Goal: Information Seeking & Learning: Learn about a topic

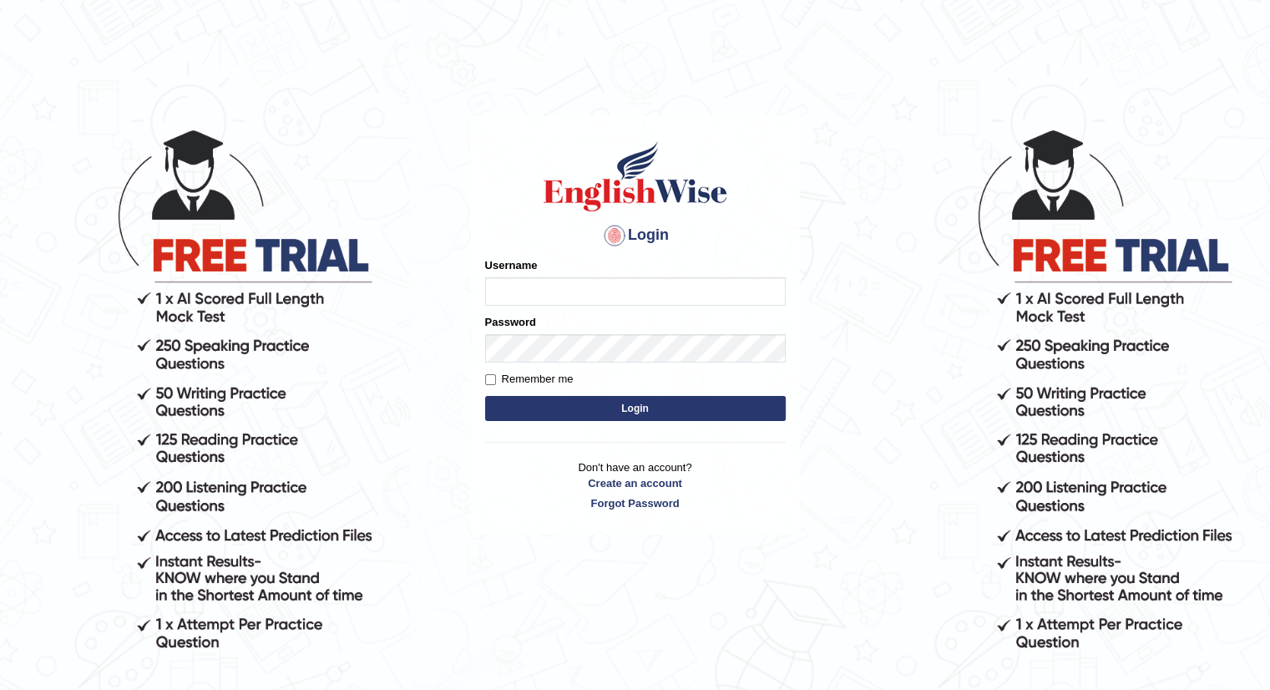
click at [646, 281] on input "Username" at bounding box center [635, 291] width 301 height 28
type input "Betul"
click at [485, 396] on button "Login" at bounding box center [635, 408] width 301 height 25
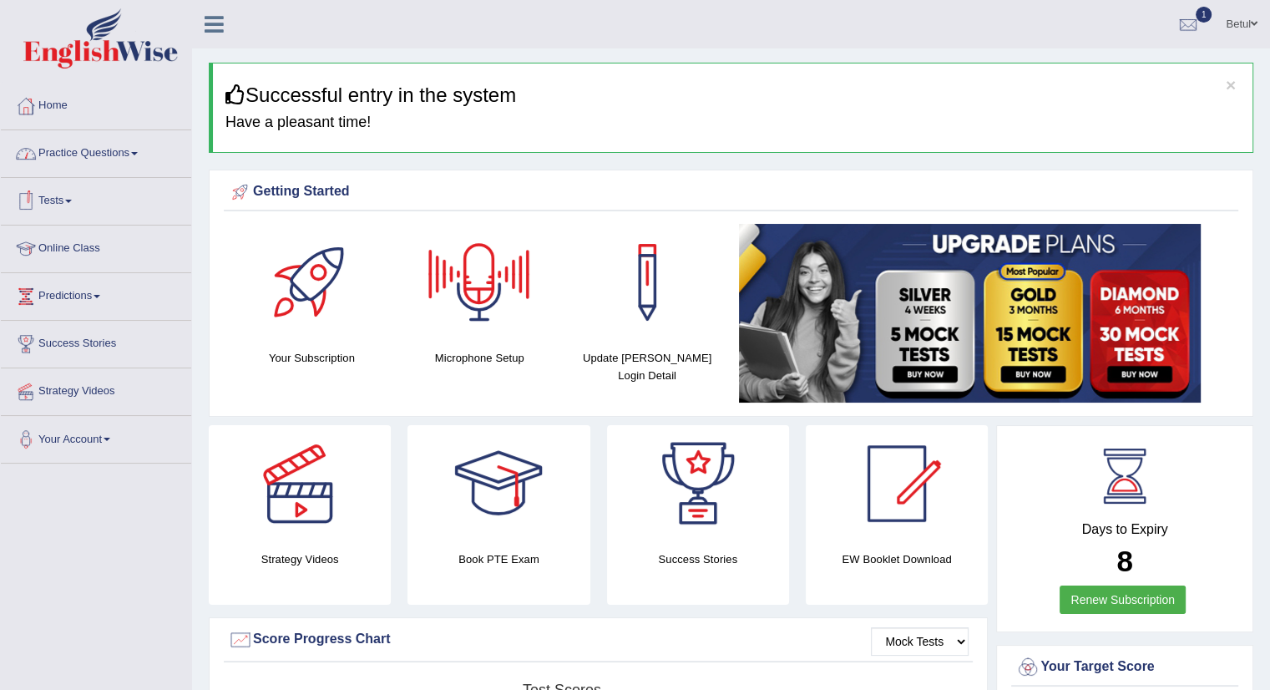
click at [103, 154] on link "Practice Questions" at bounding box center [96, 151] width 190 height 42
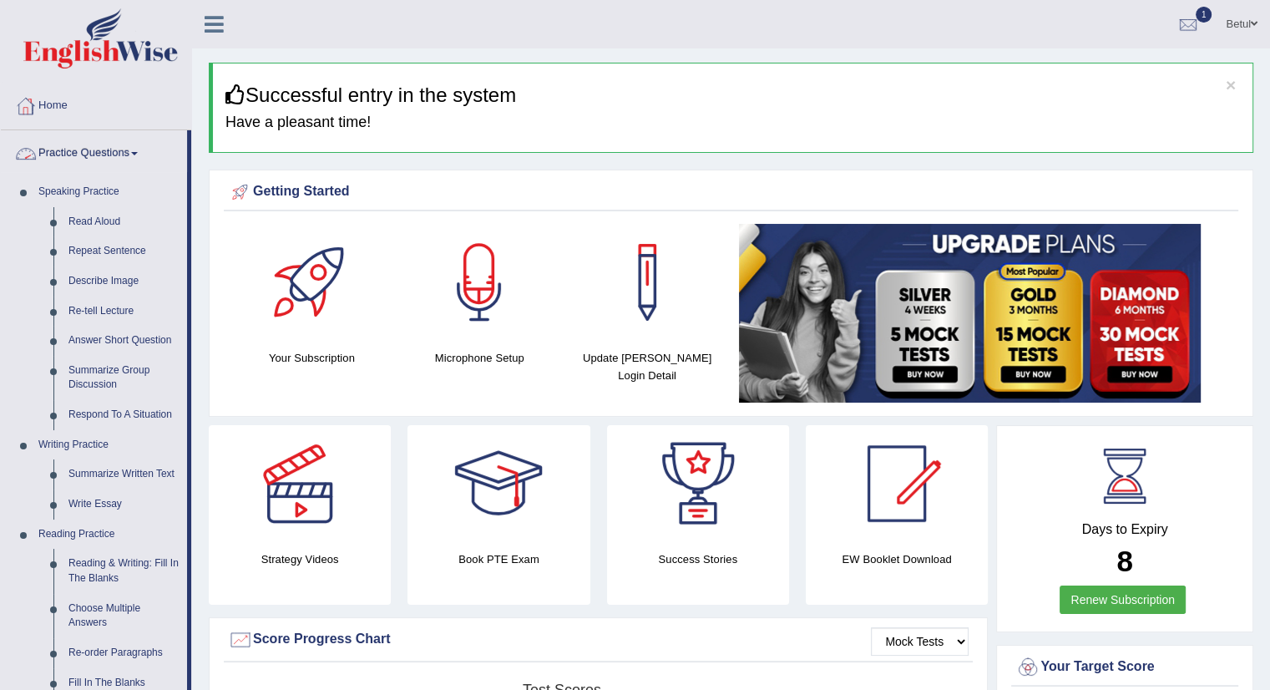
click at [114, 148] on link "Practice Questions" at bounding box center [94, 151] width 186 height 42
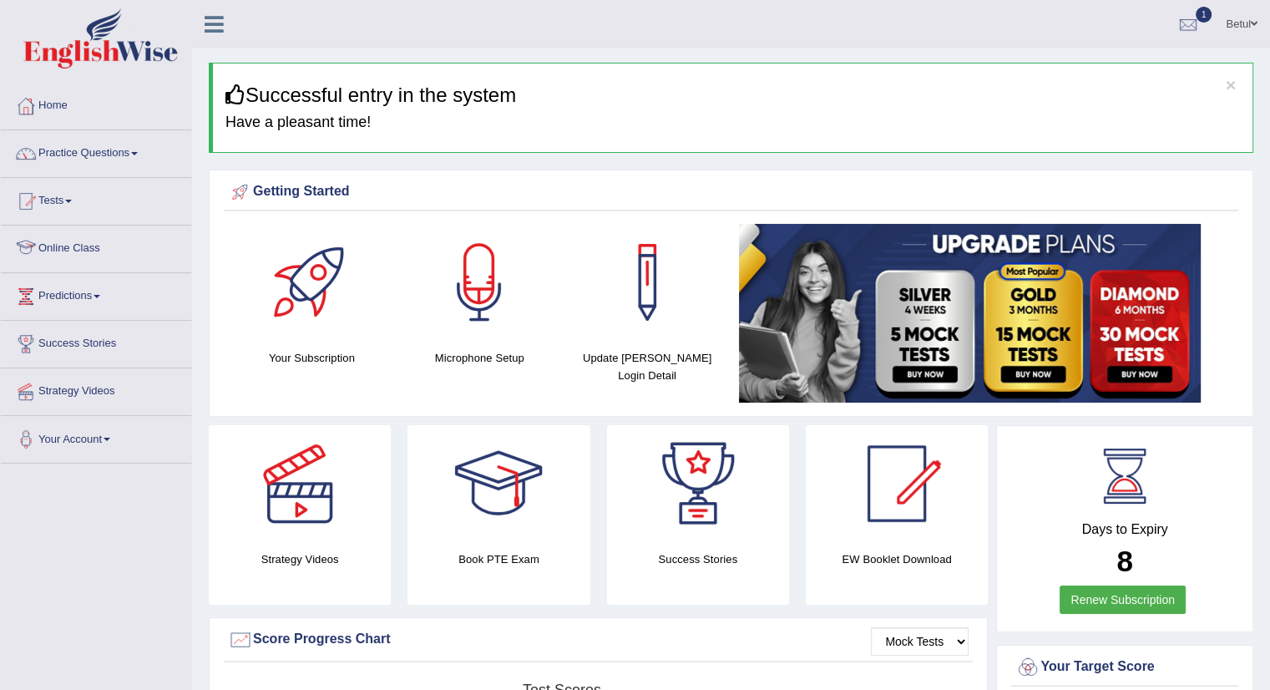
click at [83, 247] on link "Online Class" at bounding box center [96, 246] width 190 height 42
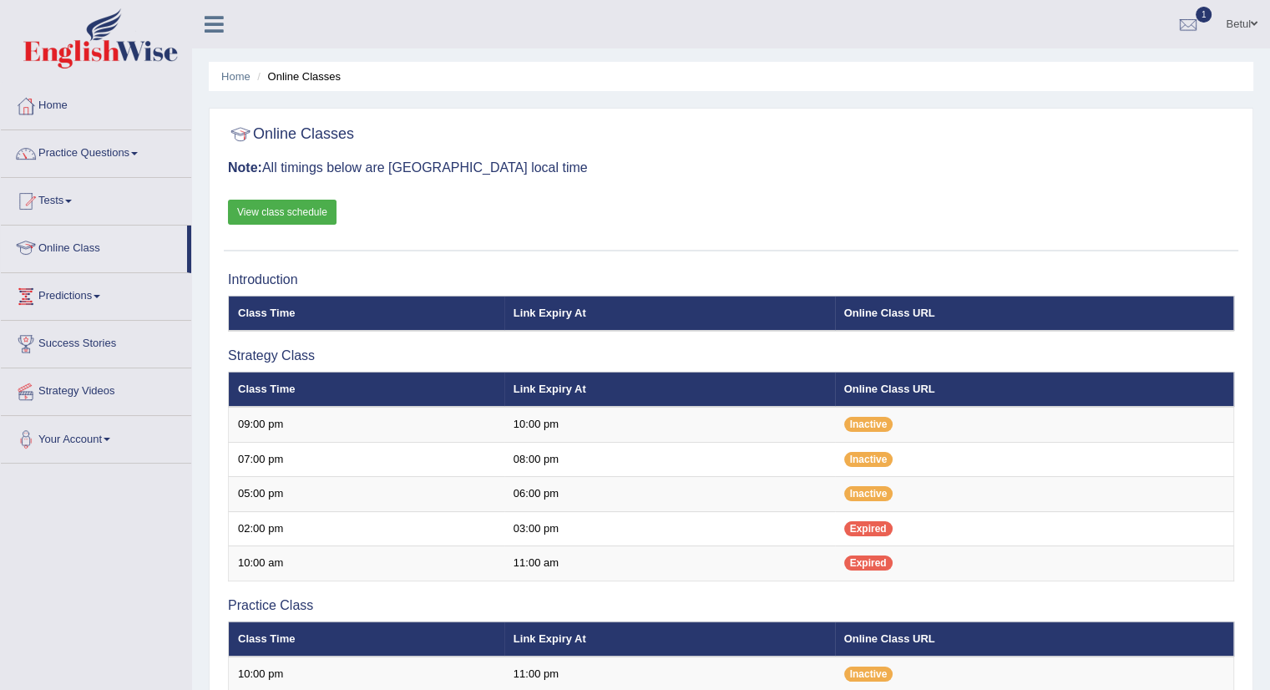
click at [270, 226] on div "Online Classes Note: All timings below are Melbourne local time View class sche…" at bounding box center [731, 184] width 1014 height 134
click at [272, 210] on link "View class schedule" at bounding box center [282, 212] width 109 height 25
click at [69, 118] on link "Home" at bounding box center [96, 104] width 190 height 42
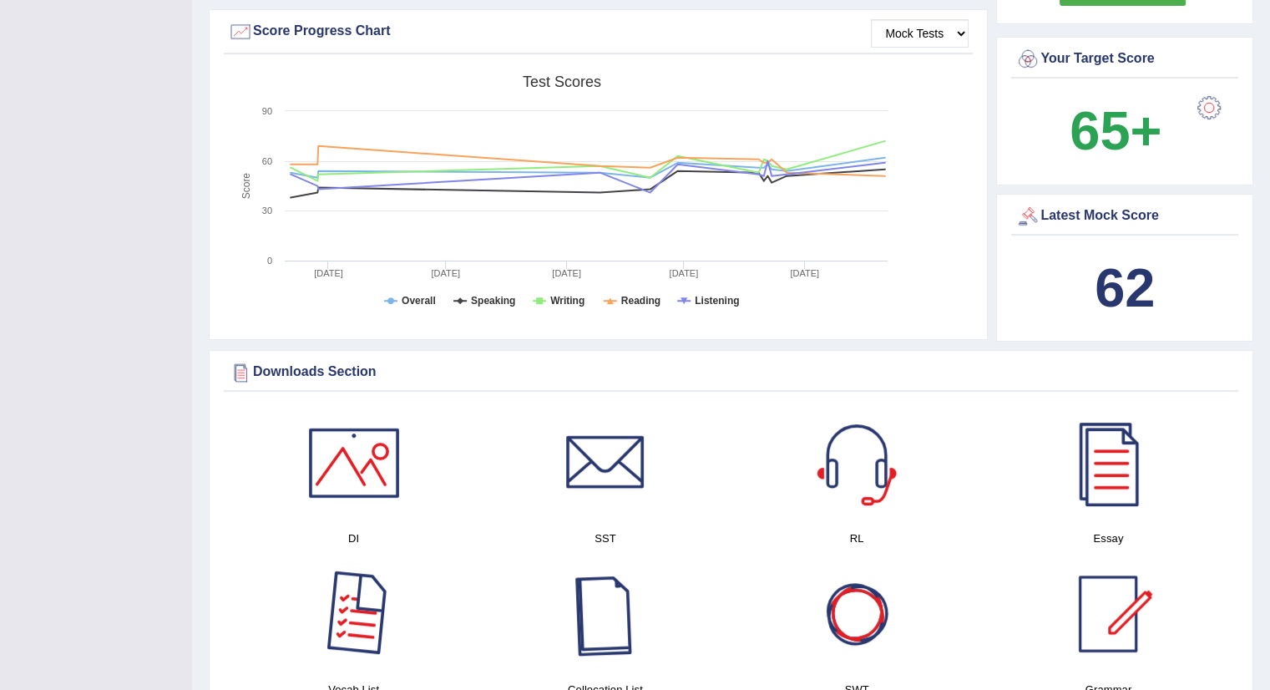
scroll to position [668, 0]
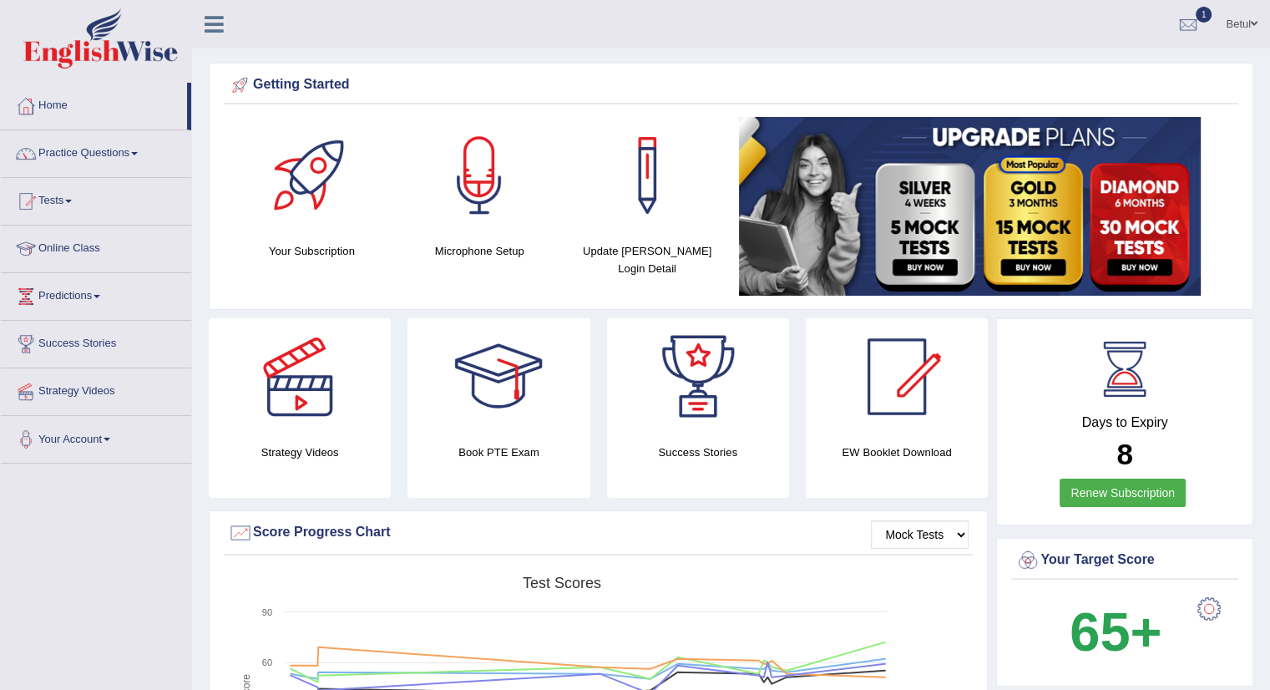
click at [1197, 600] on div at bounding box center [1208, 608] width 33 height 33
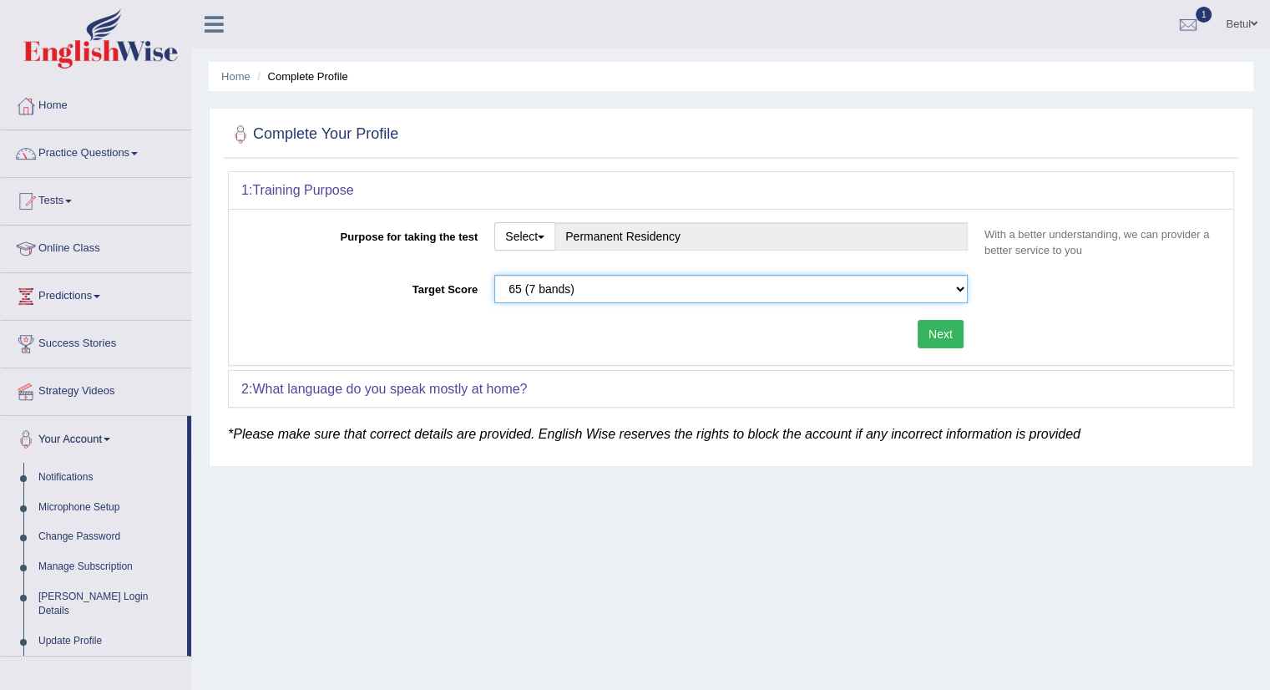
click at [701, 288] on select "Please select the correct value 50 (6 bands) 58 (6.5 bands) 65 (7 bands) 79 (8 …" at bounding box center [730, 289] width 473 height 28
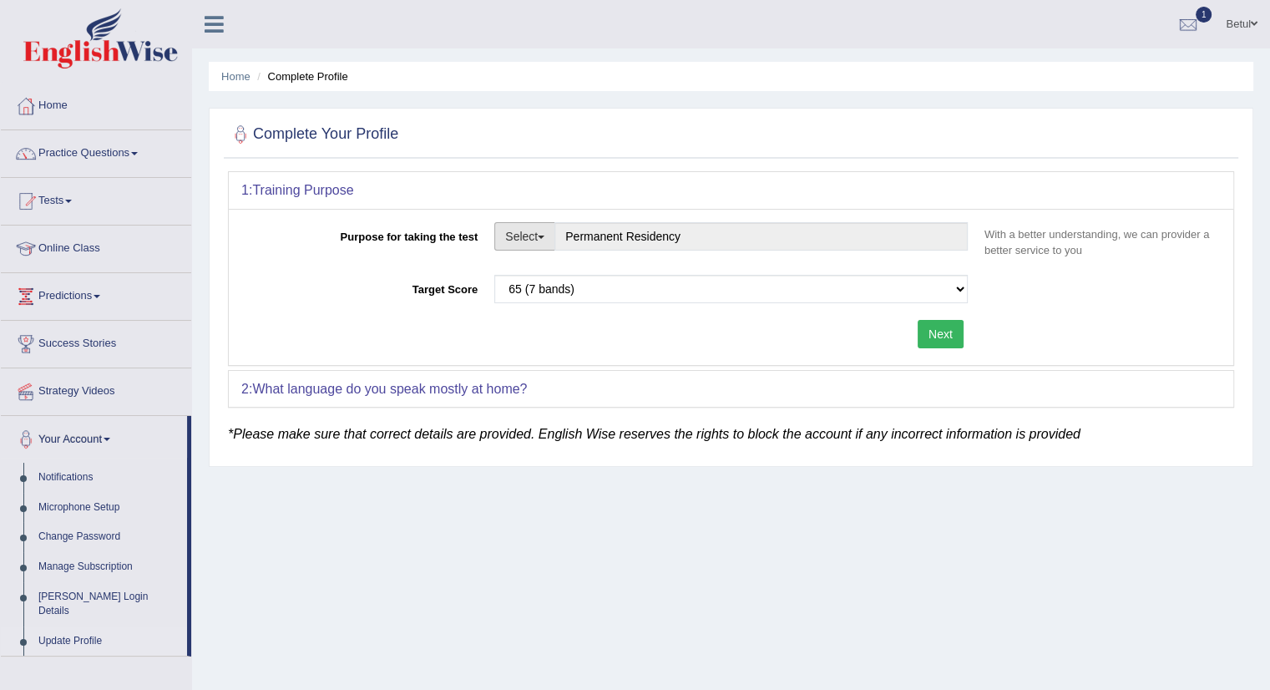
click at [531, 240] on button "Select" at bounding box center [524, 236] width 61 height 28
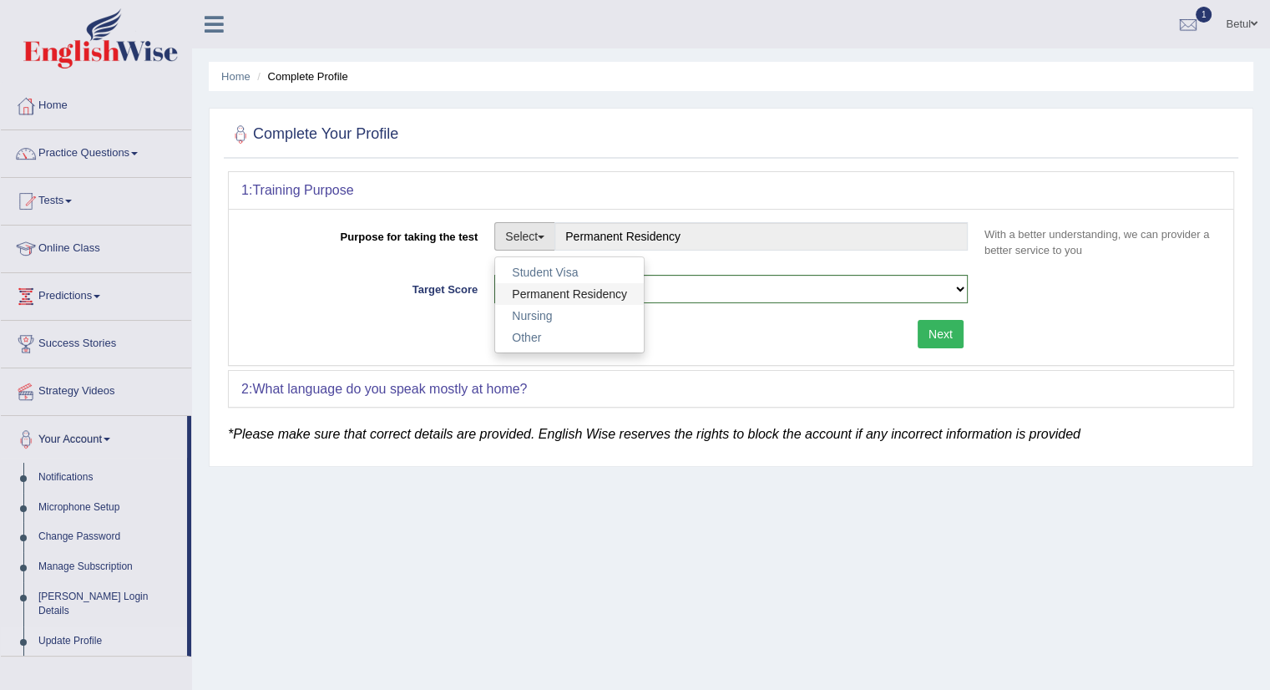
click at [567, 295] on link "Permanent Residency" at bounding box center [569, 294] width 149 height 22
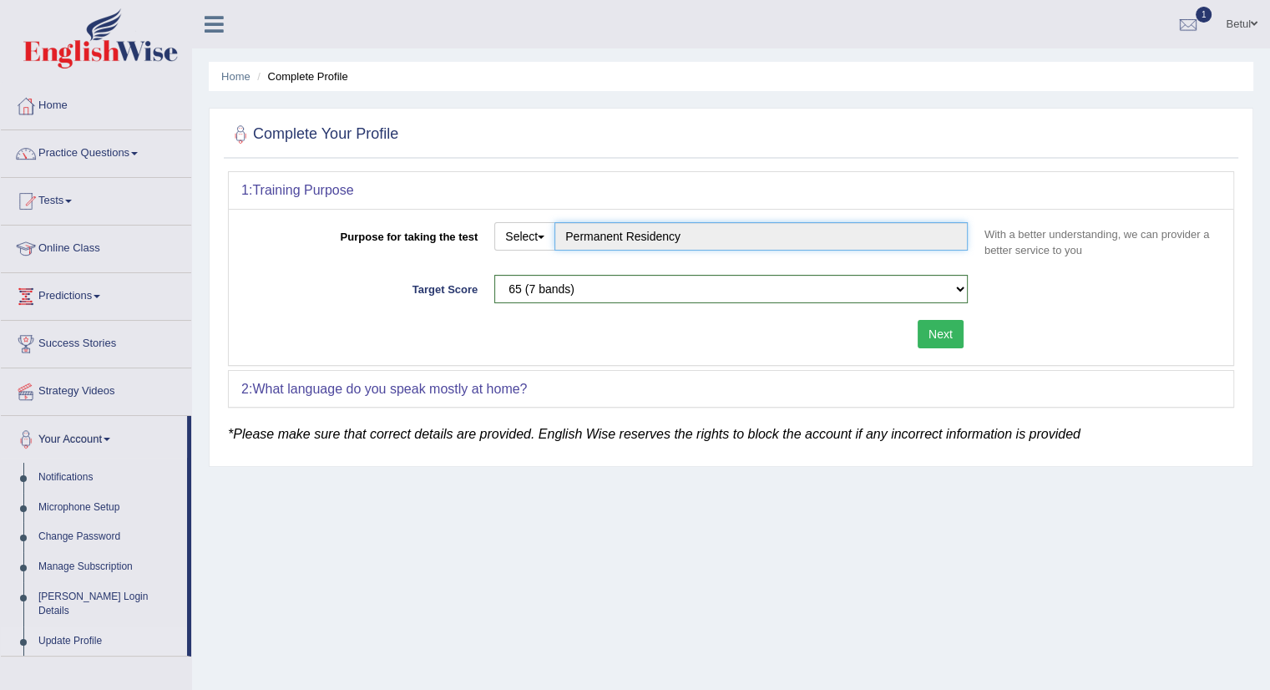
click at [597, 235] on input "Permanent Residency" at bounding box center [760, 236] width 413 height 28
click at [521, 232] on button "Select" at bounding box center [524, 236] width 61 height 28
click at [523, 228] on button "Select" at bounding box center [524, 236] width 61 height 28
click at [741, 281] on select "Please select the correct value 50 (6 bands) 58 (6.5 bands) 65 (7 bands) 79 (8 …" at bounding box center [730, 289] width 473 height 28
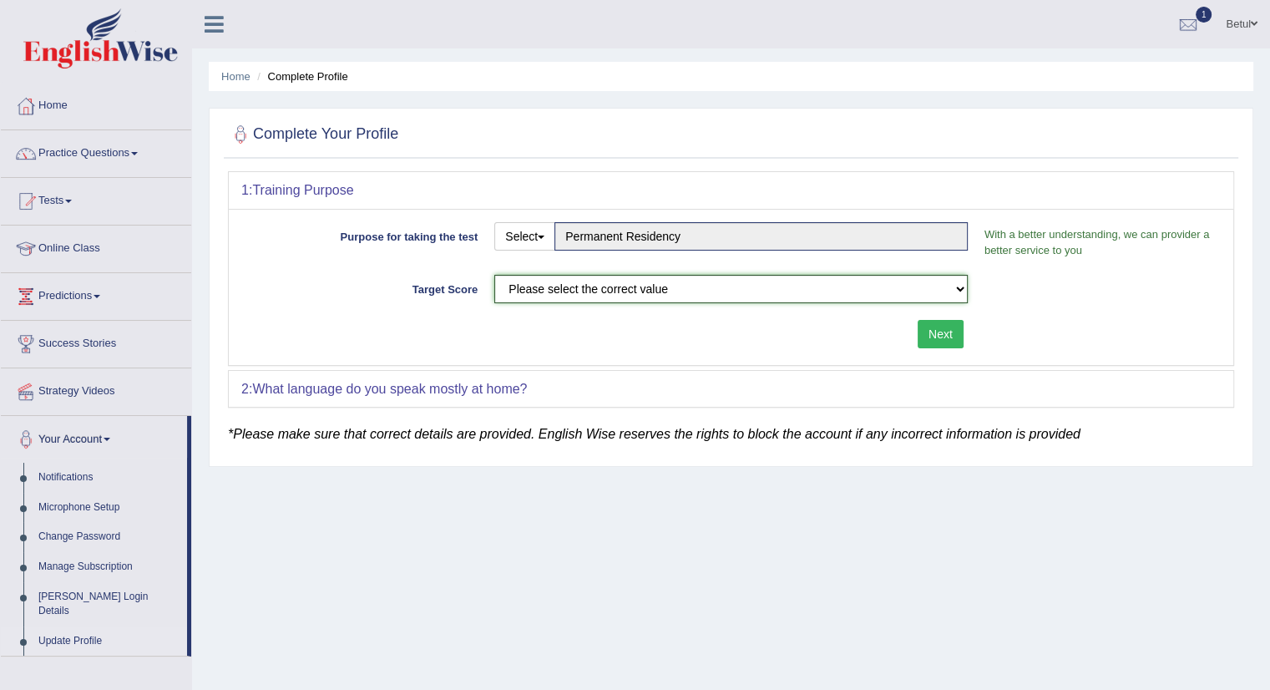
click at [494, 275] on select "Please select the correct value 50 (6 bands) 58 (6.5 bands) 65 (7 bands) 79 (8 …" at bounding box center [730, 289] width 473 height 28
click at [690, 293] on select "Please select the correct value 50 (6 bands) 58 (6.5 bands) 65 (7 bands) 79 (8 …" at bounding box center [730, 289] width 473 height 28
select select "65"
click at [494, 275] on select "Please select the correct value 50 (6 bands) 58 (6.5 bands) 65 (7 bands) 79 (8 …" at bounding box center [730, 289] width 473 height 28
click at [358, 391] on b "What language do you speak mostly at home?" at bounding box center [389, 389] width 275 height 14
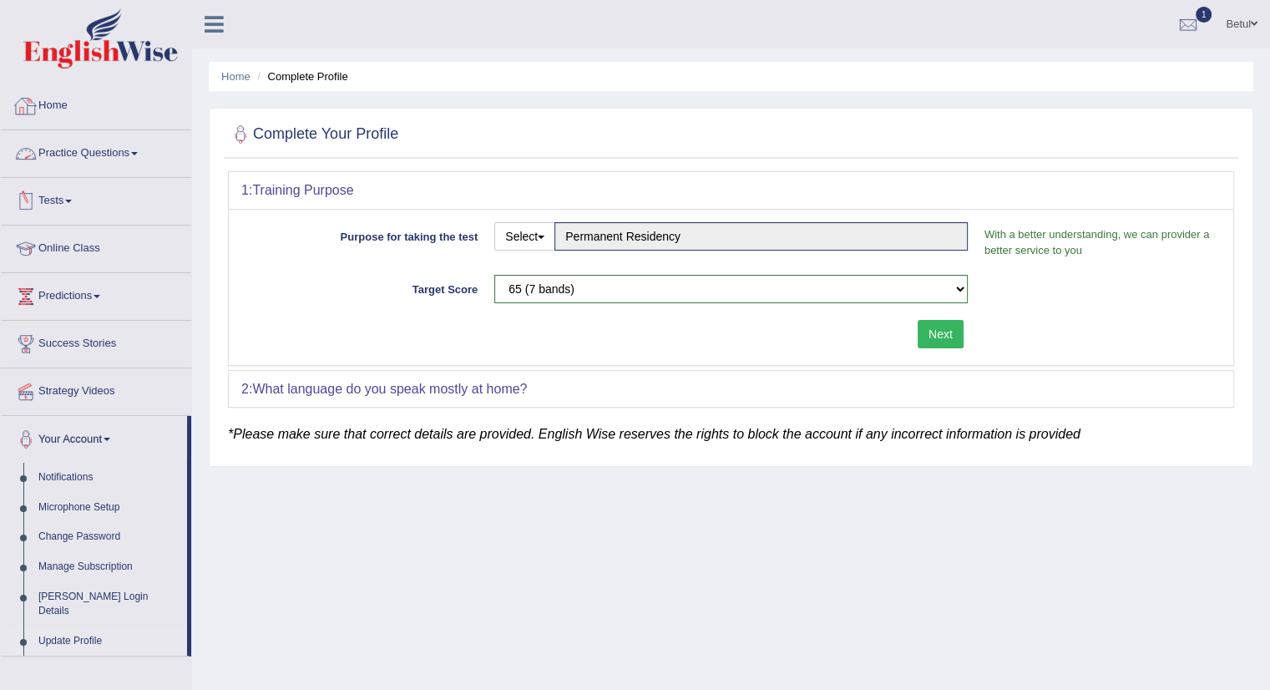
click at [67, 101] on link "Home" at bounding box center [96, 104] width 190 height 42
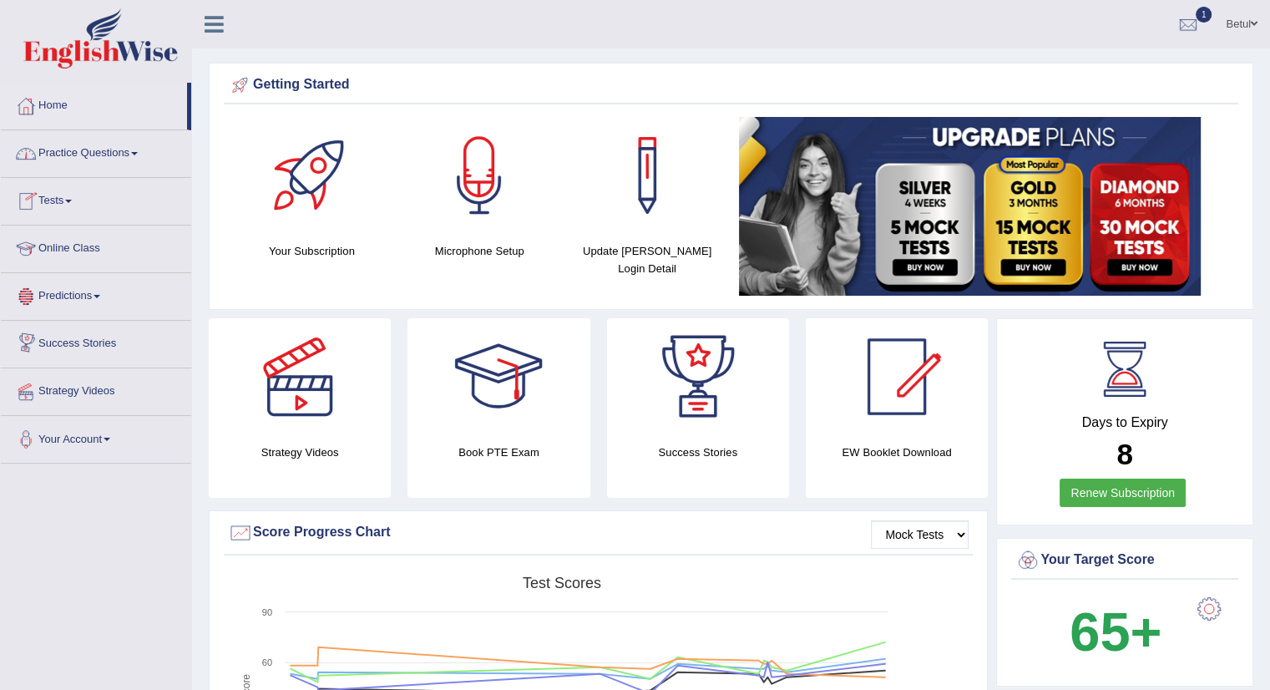
click at [57, 195] on link "Tests" at bounding box center [96, 199] width 190 height 42
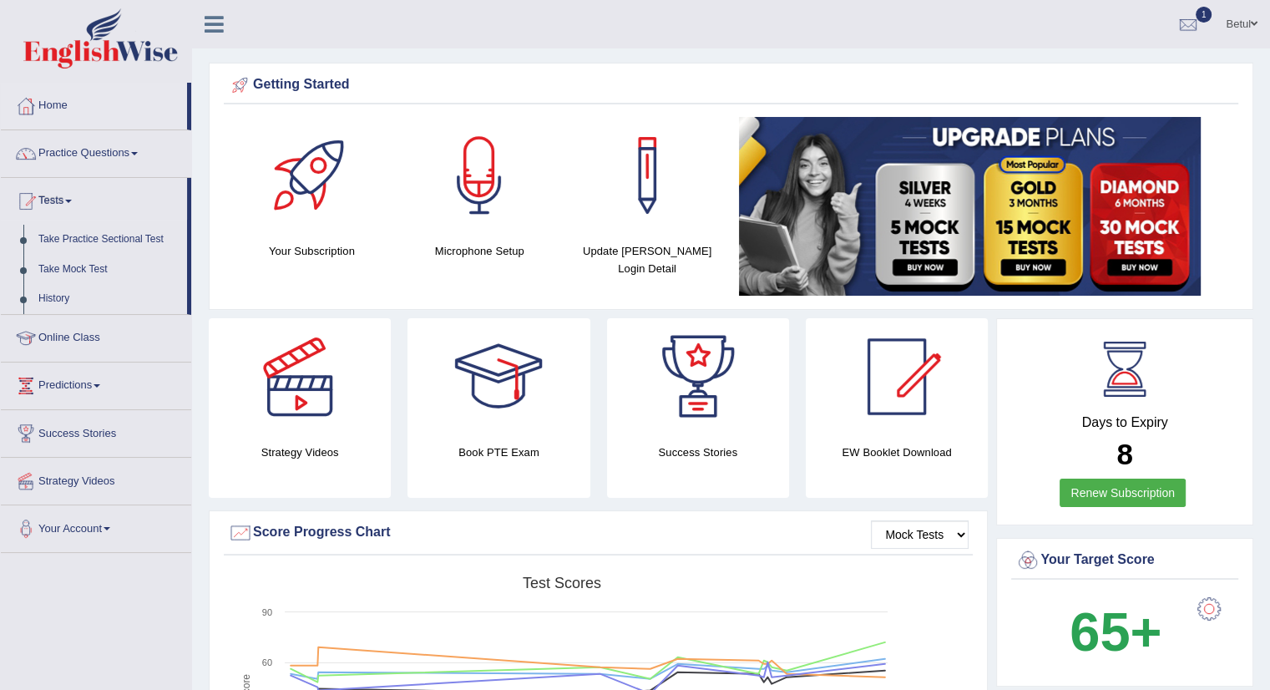
click at [57, 195] on link "Tests" at bounding box center [94, 199] width 186 height 42
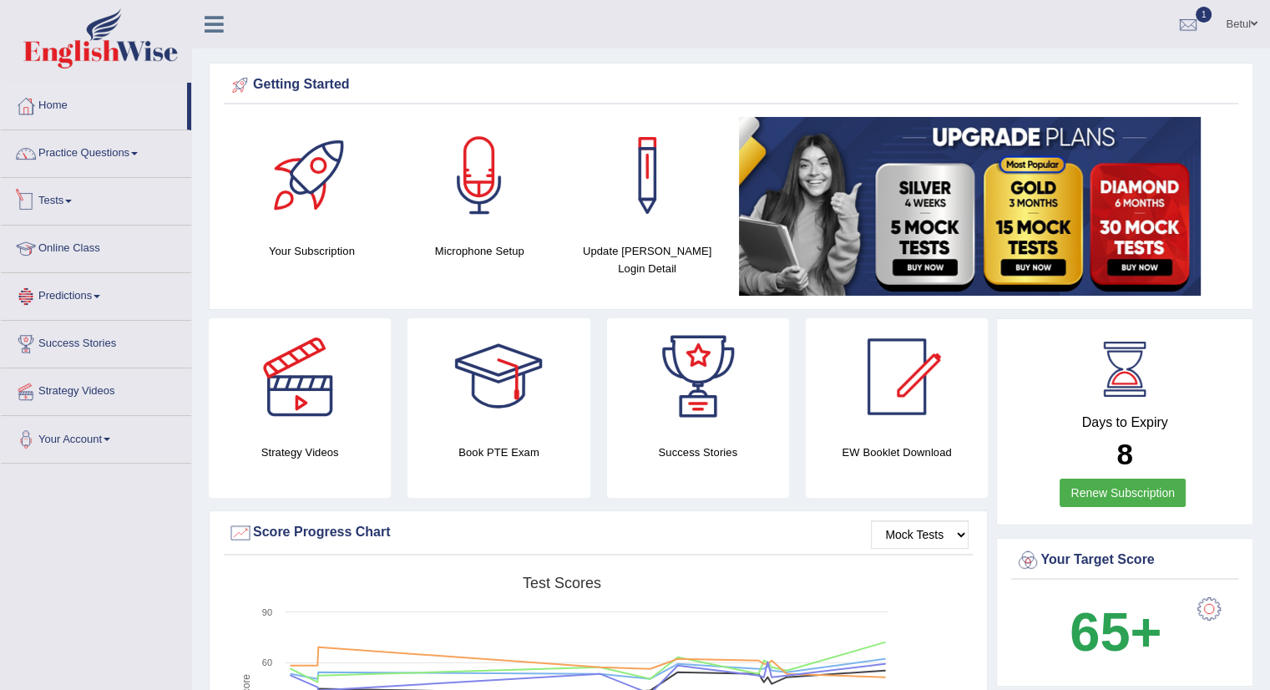
click at [70, 203] on link "Tests" at bounding box center [96, 199] width 190 height 42
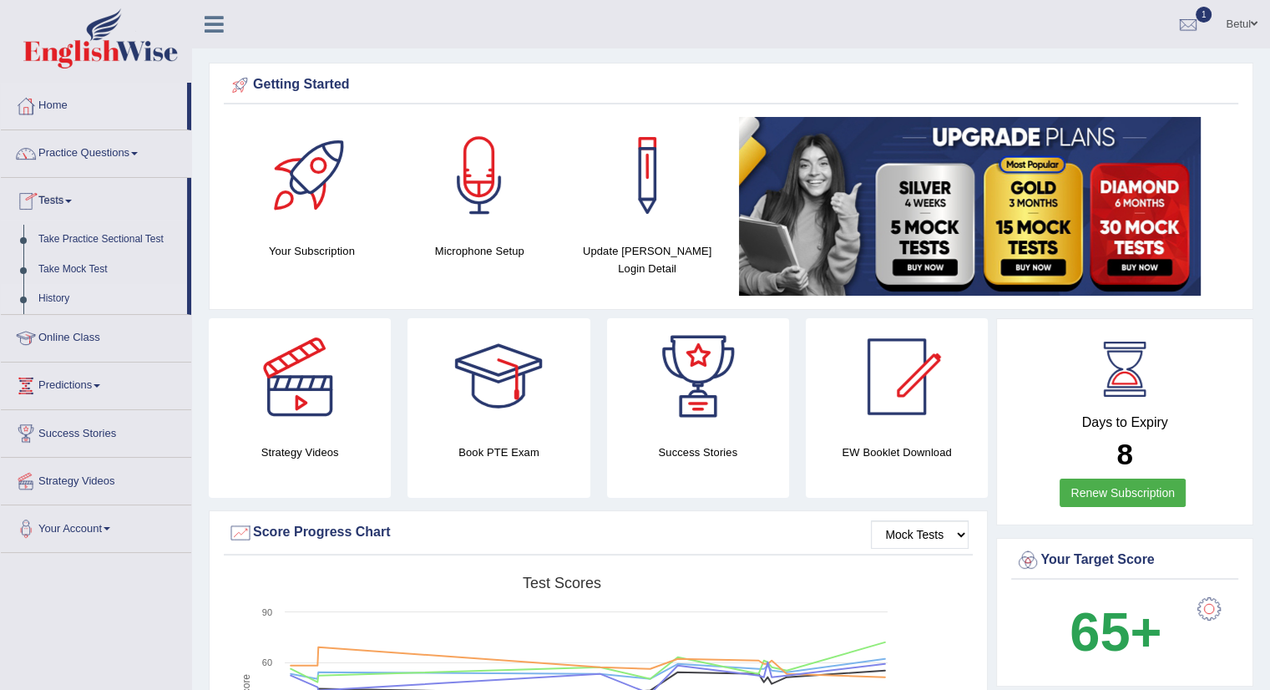
click at [46, 294] on link "History" at bounding box center [109, 299] width 156 height 30
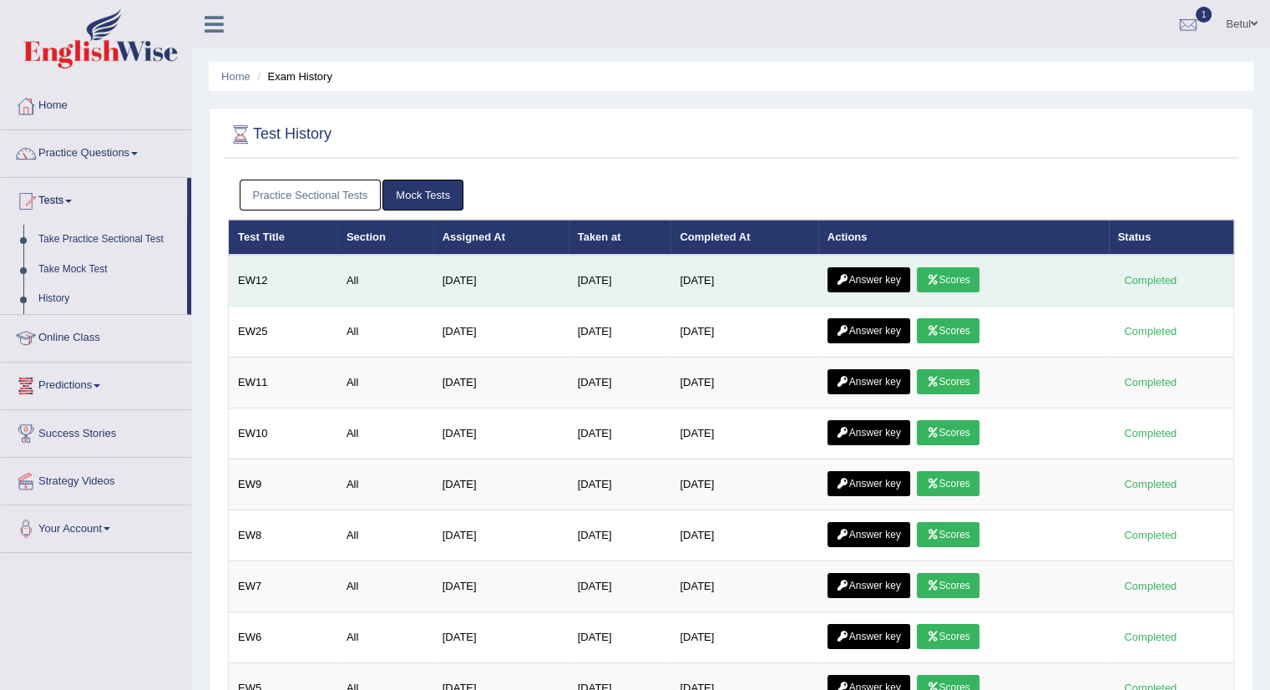
click at [935, 278] on icon at bounding box center [932, 280] width 13 height 10
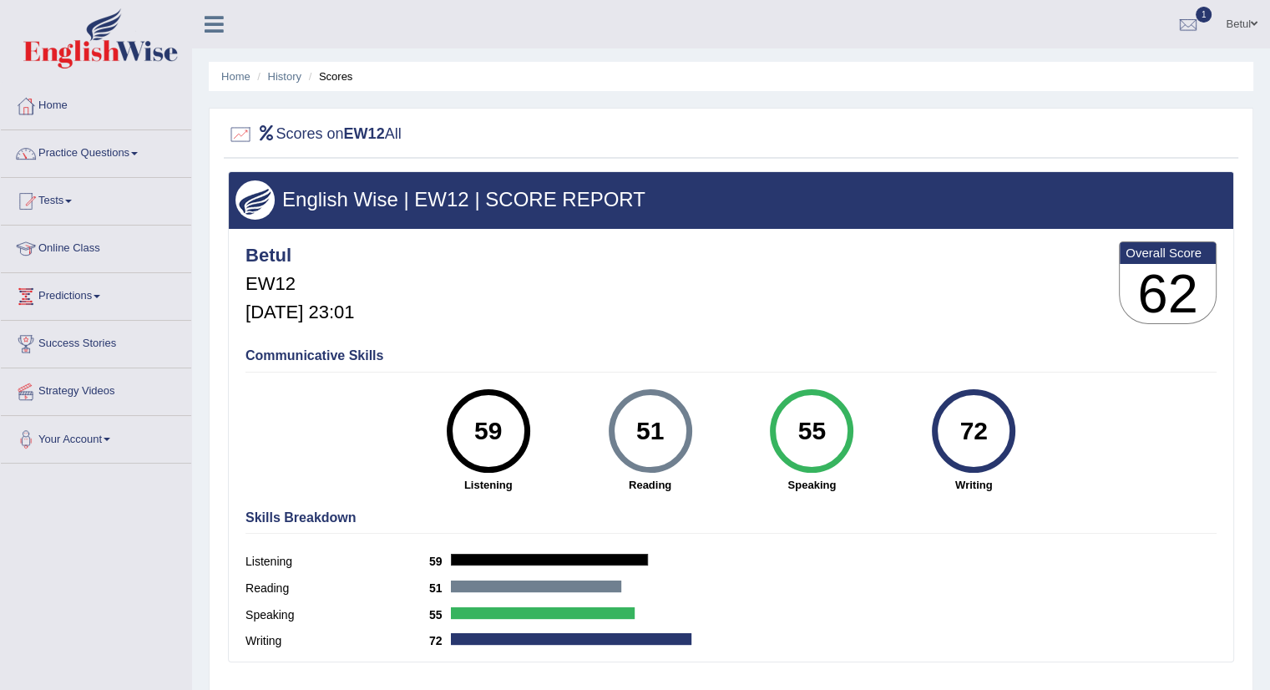
drag, startPoint x: 1020, startPoint y: 518, endPoint x: 1019, endPoint y: 528, distance: 10.2
click at [1019, 528] on div "Skills Breakdown Listening 59 Reading 51 Speaking 55 Writing 72" at bounding box center [730, 581] width 979 height 159
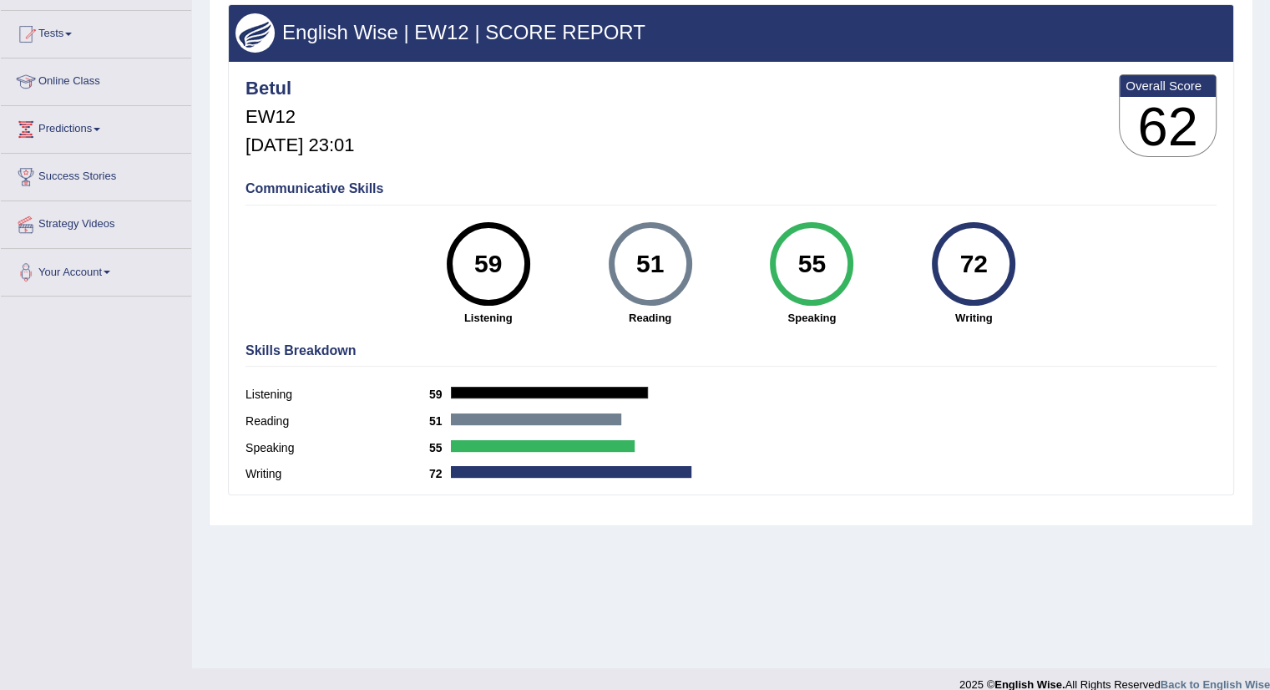
scroll to position [187, 0]
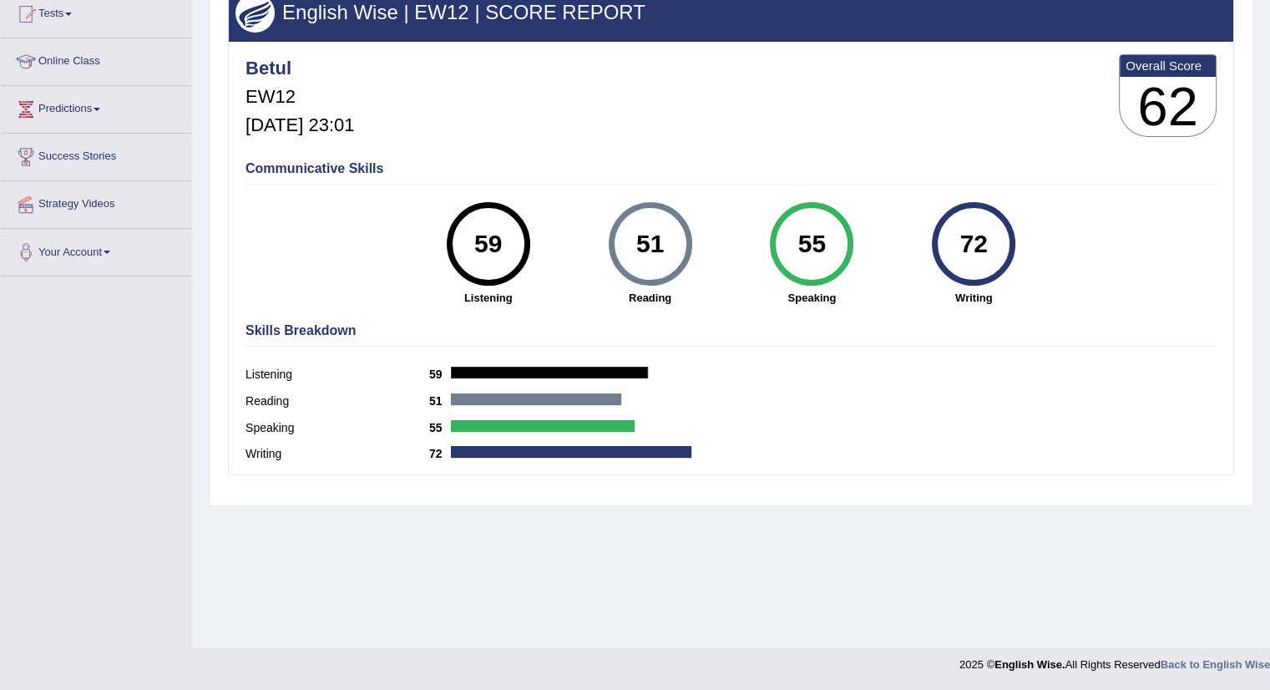
drag, startPoint x: 702, startPoint y: 516, endPoint x: 568, endPoint y: 566, distance: 143.4
click at [568, 566] on div "Home History Scores Scores on EW12 All English Wise | EW12 | SCORE REPORT Betul…" at bounding box center [731, 230] width 1078 height 835
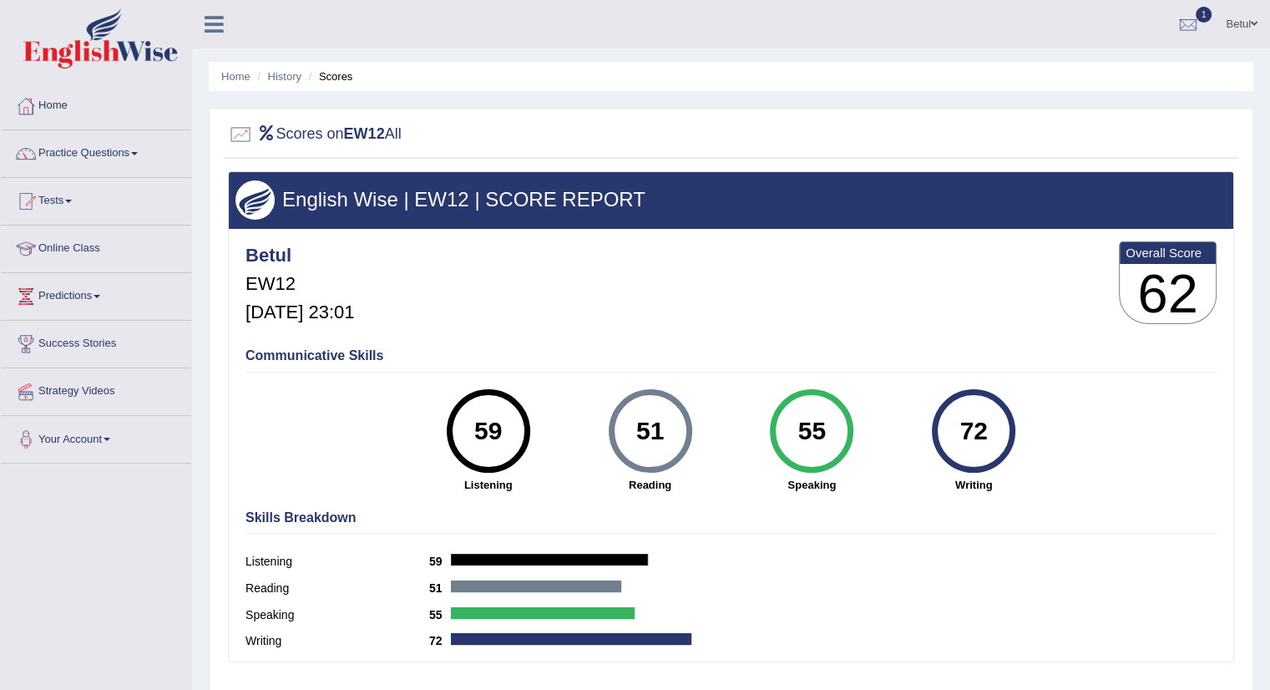
drag, startPoint x: 467, startPoint y: 430, endPoint x: 1004, endPoint y: 482, distance: 540.1
click at [1004, 389] on div "59 Listening 51 Reading 55 Speaking 72 Writing" at bounding box center [730, 389] width 971 height 0
copy div "59 Listening 51 Reading 55 Speaking 72 Writing"
click at [764, 537] on div "Skills Breakdown Listening 59 Reading 51 Speaking 55 Writing 72" at bounding box center [730, 581] width 979 height 159
click at [301, 69] on ul "Home History Scores" at bounding box center [731, 76] width 1044 height 29
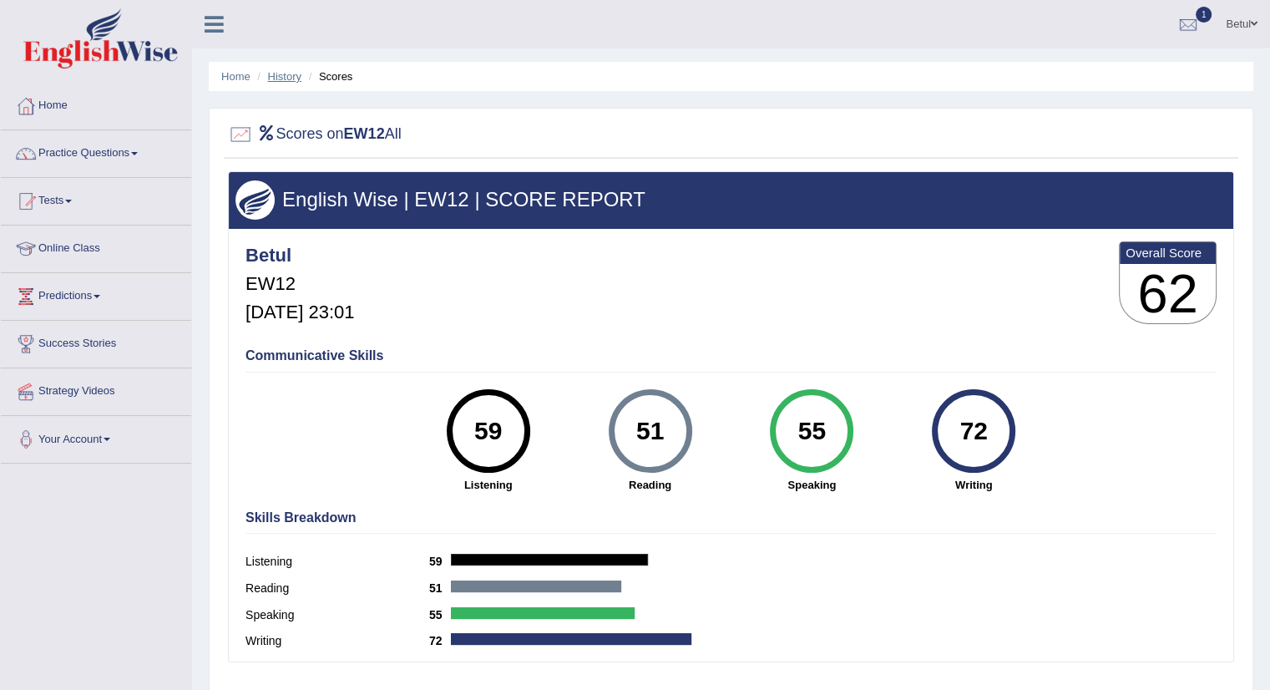
click at [295, 77] on link "History" at bounding box center [284, 76] width 33 height 13
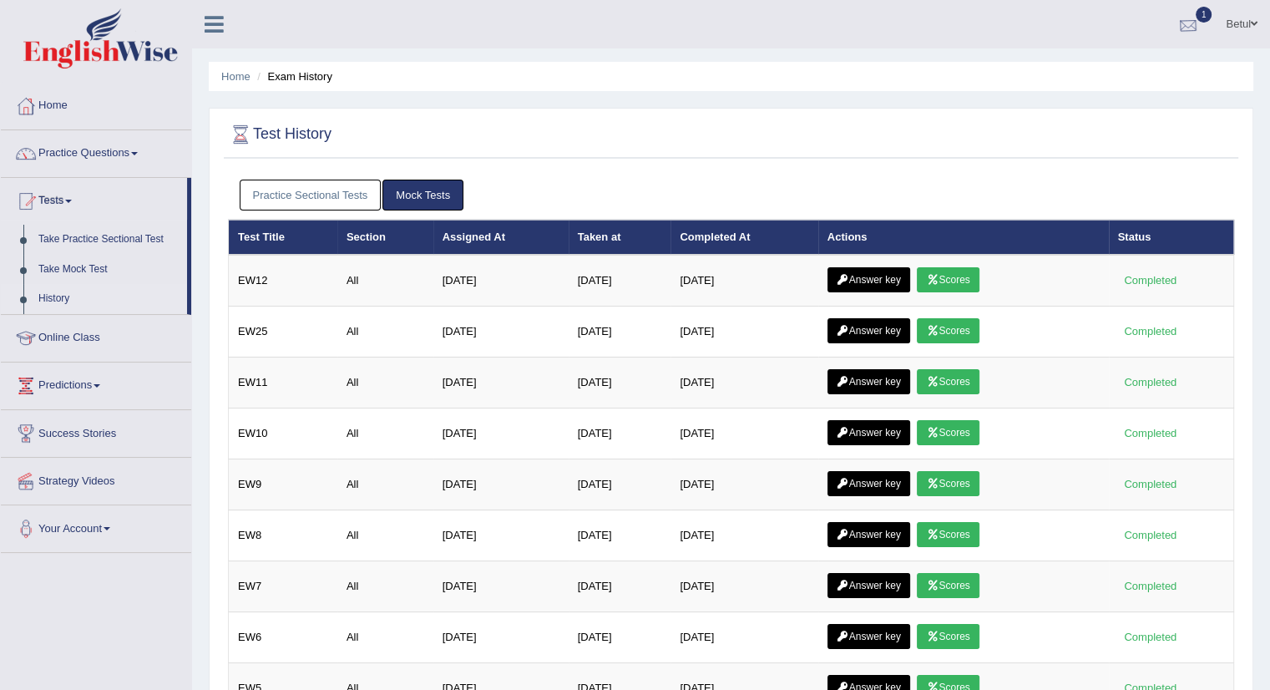
click at [1189, 28] on div at bounding box center [1188, 25] width 25 height 25
click at [689, 130] on div at bounding box center [731, 135] width 1006 height 34
click at [87, 234] on link "Take Practice Sectional Test" at bounding box center [109, 240] width 156 height 30
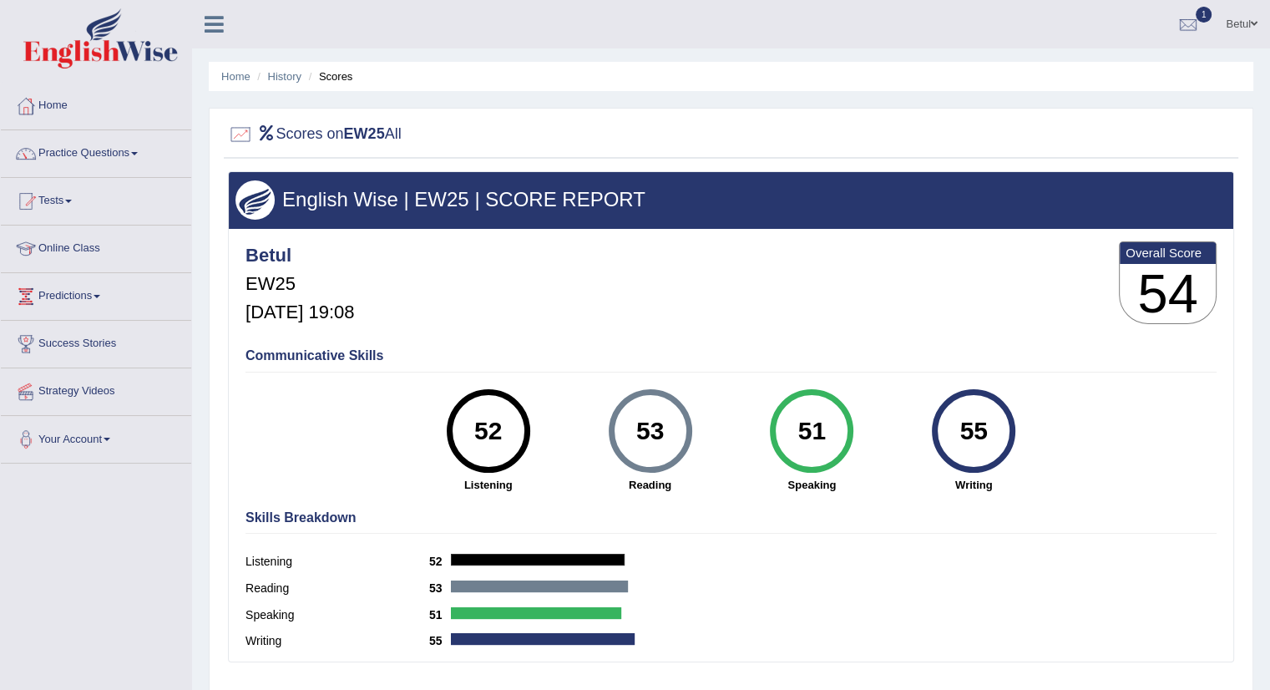
drag, startPoint x: 1022, startPoint y: 438, endPoint x: 371, endPoint y: 482, distance: 652.6
click at [371, 482] on div "Communicative Skills 52 Listening 53 [GEOGRAPHIC_DATA] 51 Speaking 55 Writing" at bounding box center [730, 419] width 979 height 158
click at [299, 462] on div "Communicative Skills 52 Listening 53 [GEOGRAPHIC_DATA] 51 Speaking 55 Writing" at bounding box center [730, 419] width 979 height 158
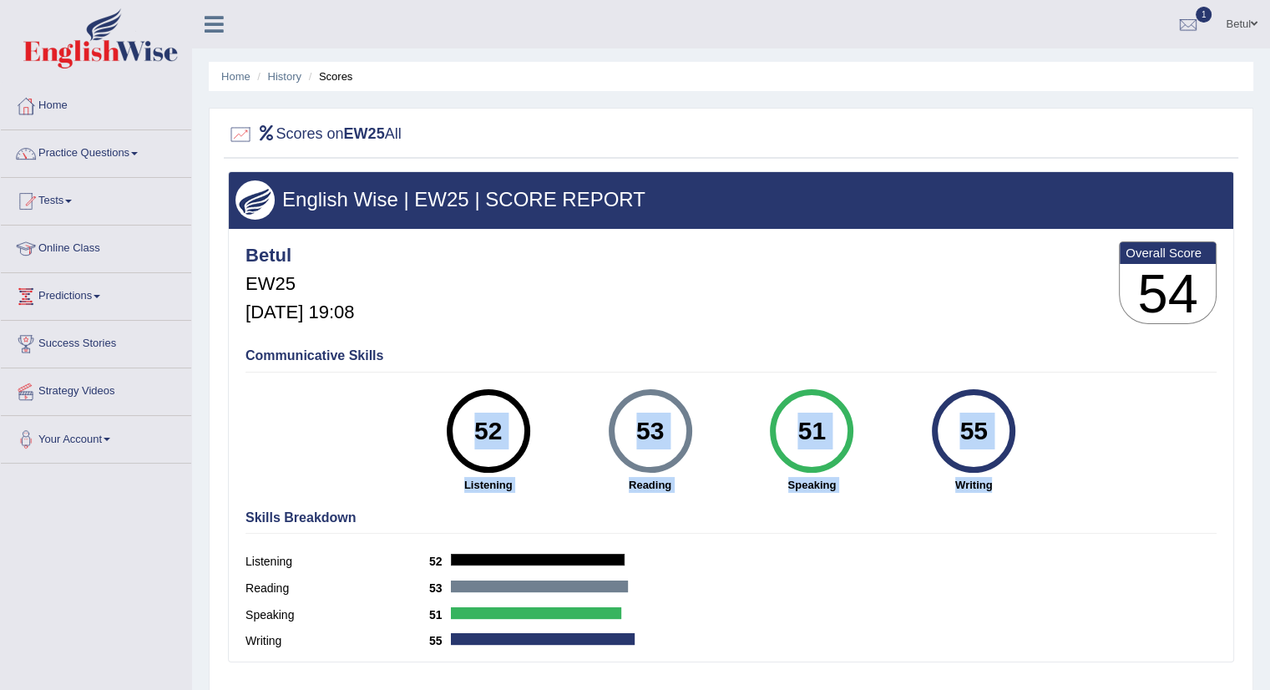
drag, startPoint x: 1008, startPoint y: 486, endPoint x: 344, endPoint y: 452, distance: 664.6
click at [344, 452] on div "Communicative Skills 52 Listening 53 [GEOGRAPHIC_DATA] 51 Speaking 55 Writing" at bounding box center [730, 419] width 979 height 158
click at [344, 452] on div "Communicative Skills 52 Listening 53 Reading 51 Speaking 55 Writing" at bounding box center [730, 419] width 979 height 158
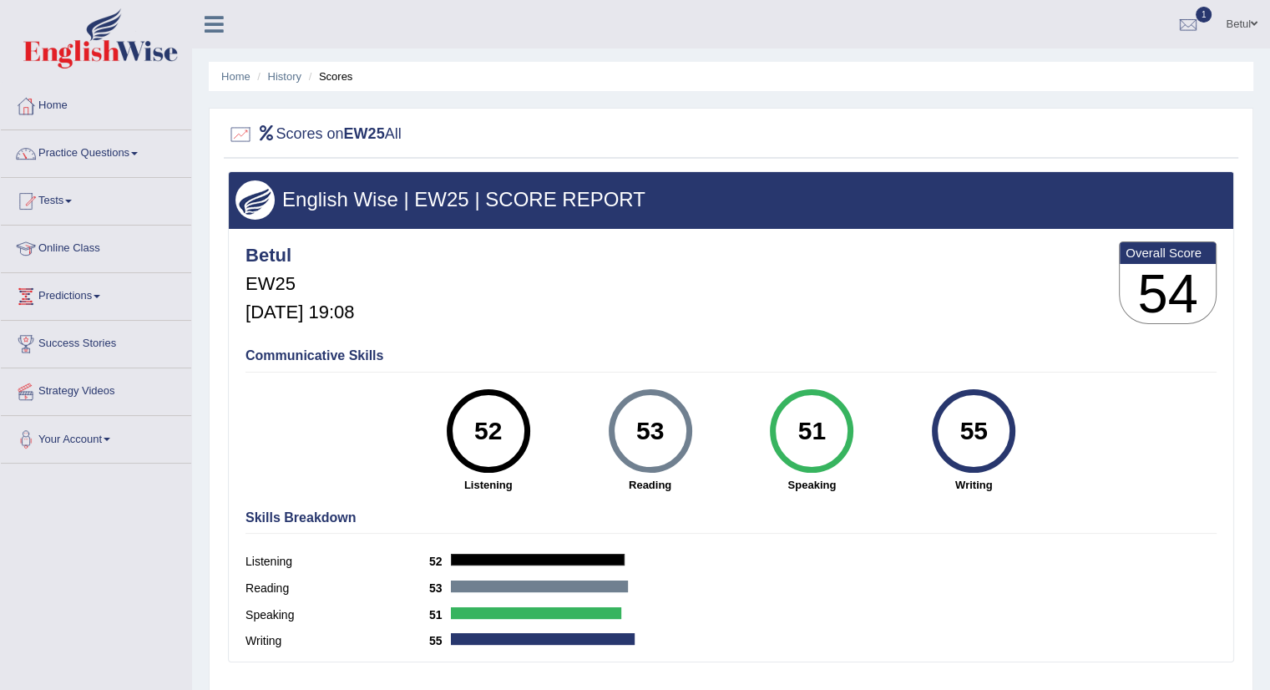
drag, startPoint x: 344, startPoint y: 452, endPoint x: 326, endPoint y: 478, distance: 32.0
click at [323, 484] on div "Communicative Skills 52 Listening 53 Reading 51 Speaking 55 Writing" at bounding box center [730, 419] width 979 height 158
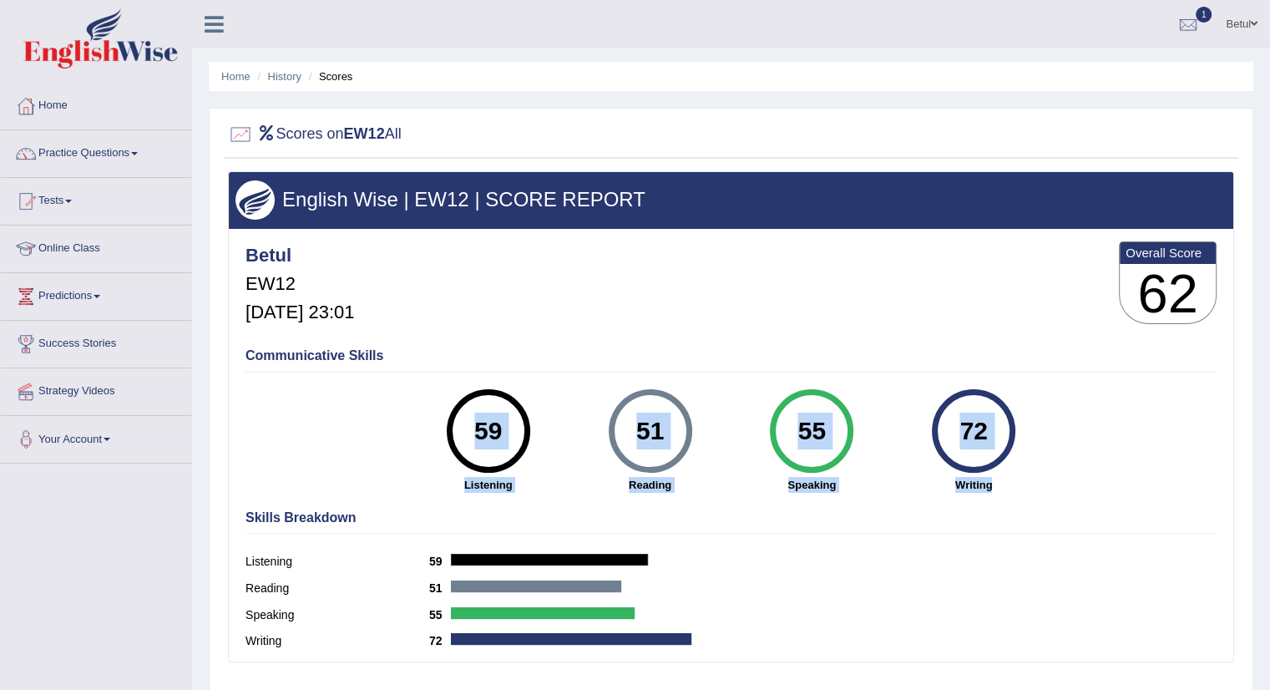
drag, startPoint x: 999, startPoint y: 485, endPoint x: 383, endPoint y: 453, distance: 617.0
click at [383, 453] on div "Communicative Skills 59 Listening 51 Reading 55 Speaking 72 Writing" at bounding box center [730, 419] width 979 height 158
drag, startPoint x: 1082, startPoint y: 474, endPoint x: 1083, endPoint y: 444, distance: 30.1
click at [1083, 444] on div "Communicative Skills 59 Listening 51 Reading 55 Speaking 72 Writing" at bounding box center [730, 419] width 979 height 158
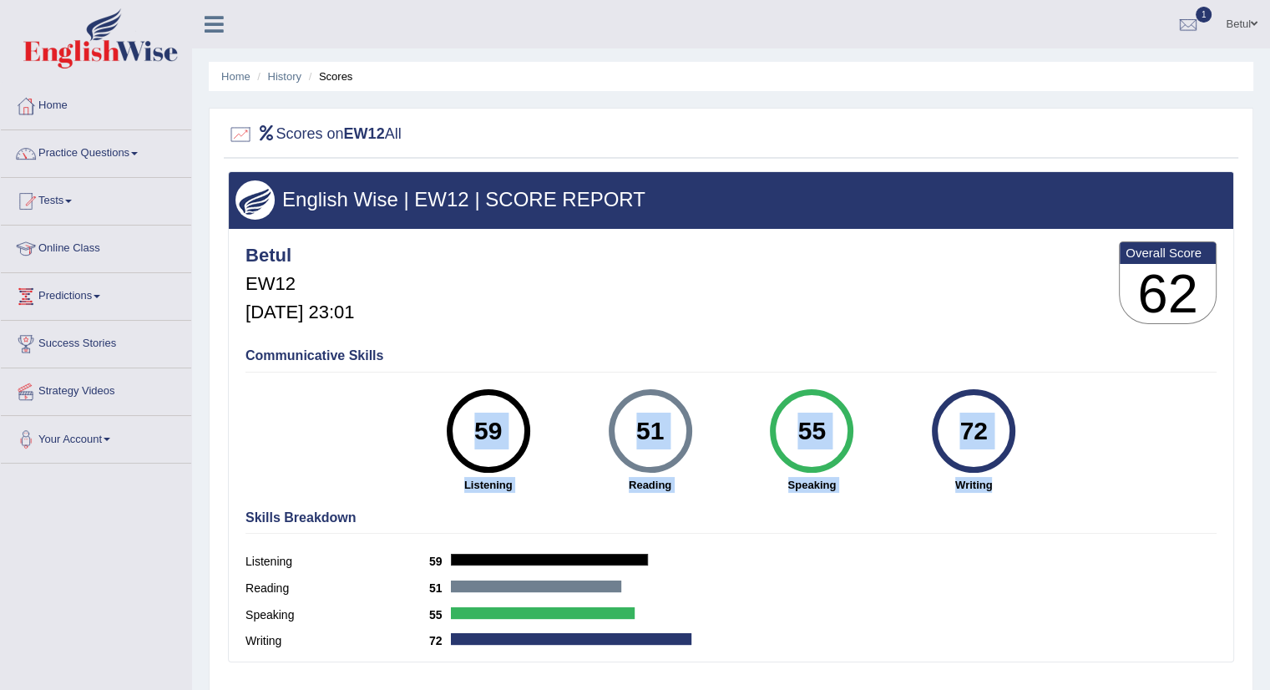
drag, startPoint x: 1053, startPoint y: 480, endPoint x: 425, endPoint y: 492, distance: 627.9
click at [425, 492] on div "Communicative Skills 59 Listening 51 Reading 55 Speaking 72 Writing" at bounding box center [730, 419] width 979 height 158
click at [688, 488] on strong "Reading" at bounding box center [650, 485] width 145 height 16
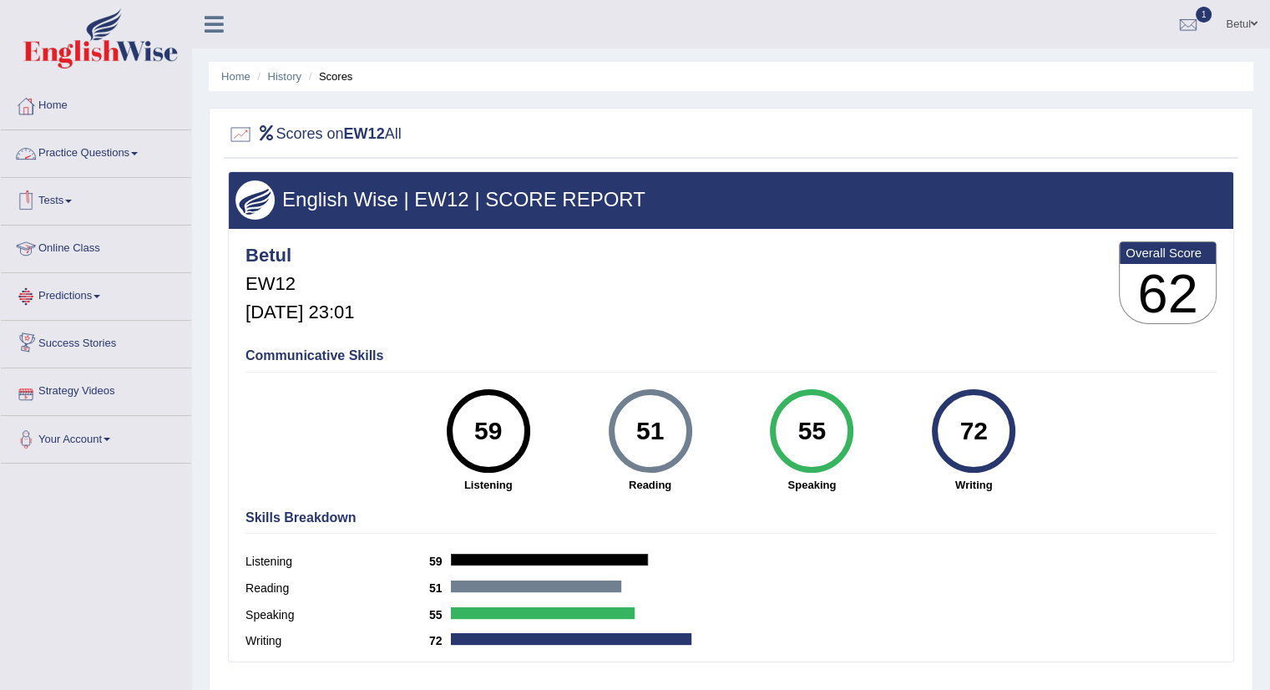
click at [124, 156] on link "Practice Questions" at bounding box center [96, 151] width 190 height 42
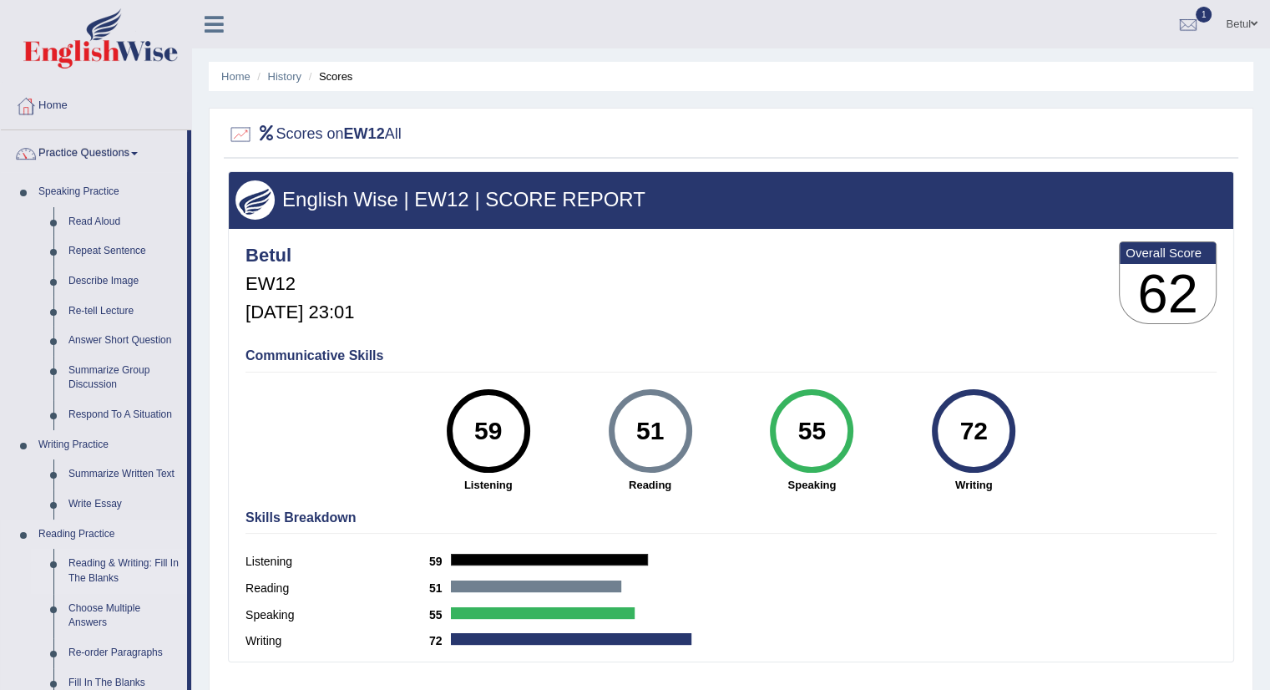
click at [134, 561] on link "Reading & Writing: Fill In The Blanks" at bounding box center [124, 571] width 126 height 44
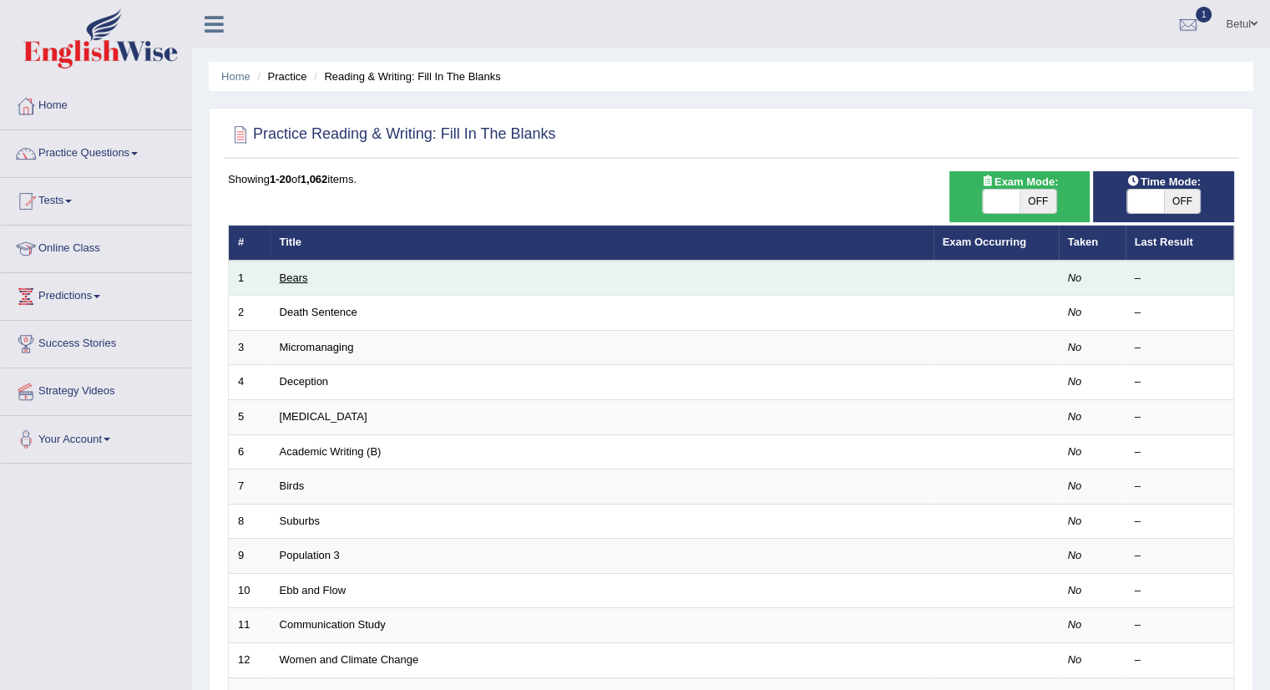
click at [299, 275] on link "Bears" at bounding box center [294, 277] width 28 height 13
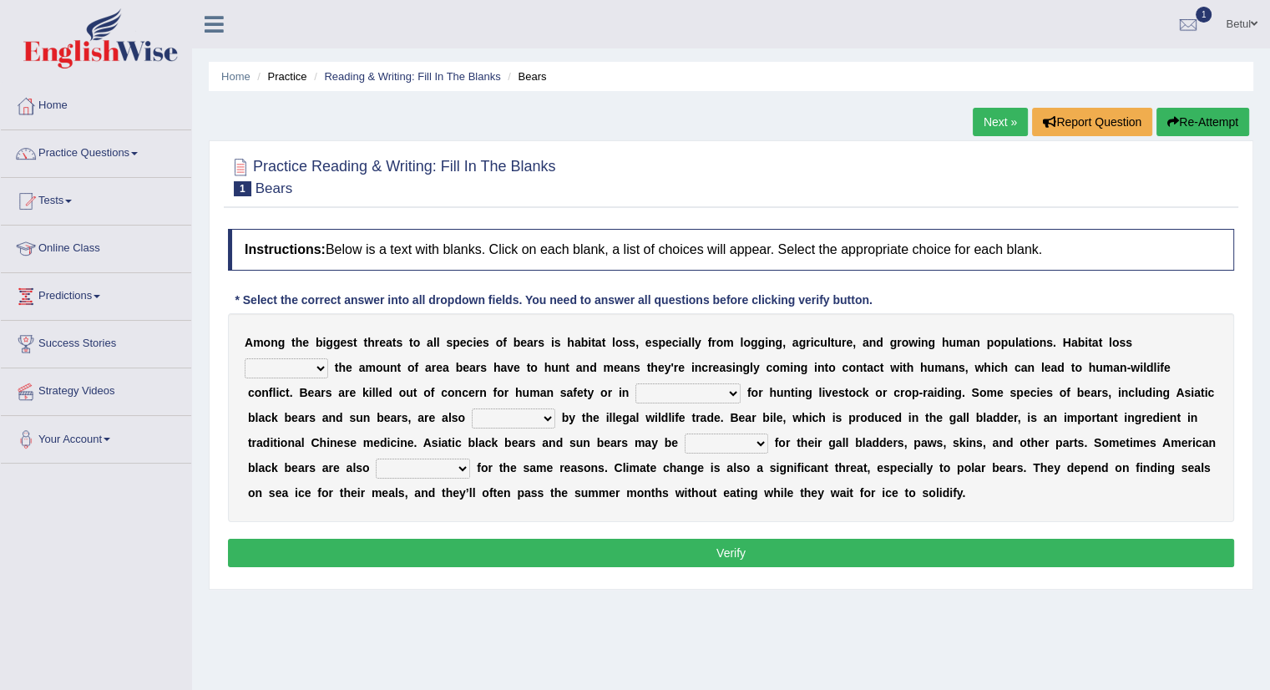
drag, startPoint x: 378, startPoint y: 341, endPoint x: 473, endPoint y: 345, distance: 95.2
click at [473, 345] on div "A m o n g t h e b i g g e s t t h r e a t s t o a l l s p e c i e s o f b e a r…" at bounding box center [731, 417] width 1006 height 209
